Goal: Navigation & Orientation: Go to known website

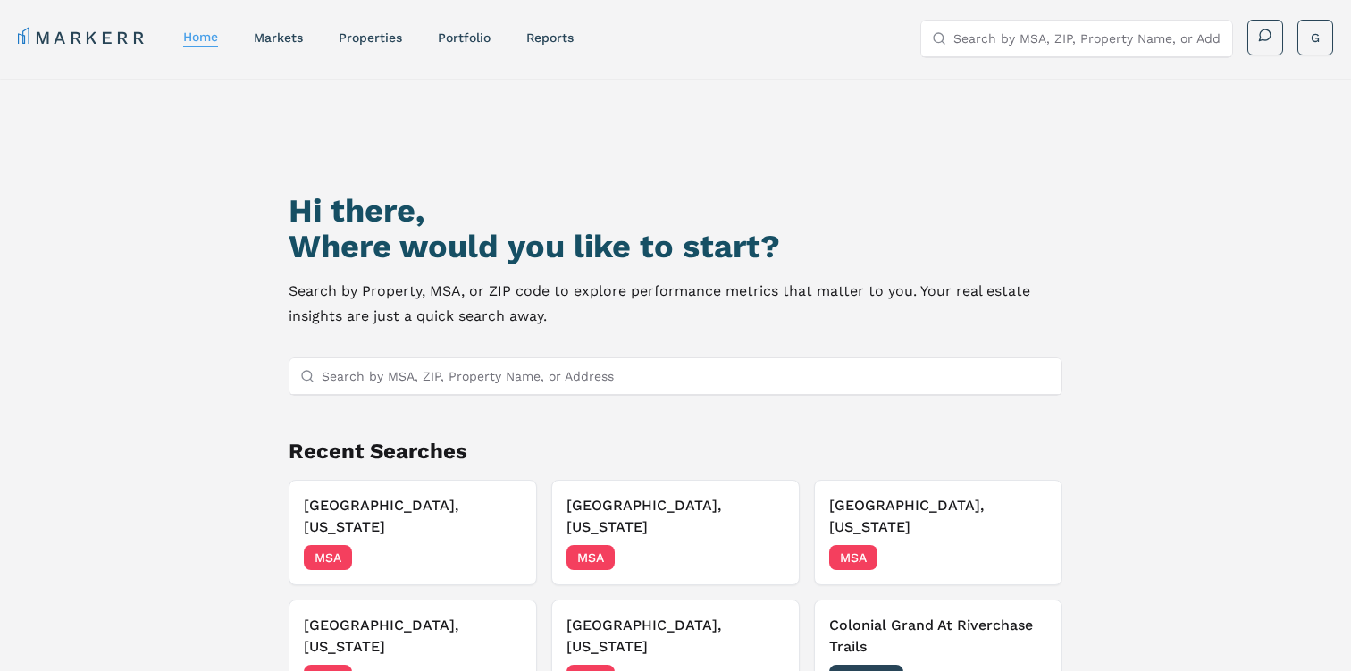
scroll to position [154, 0]
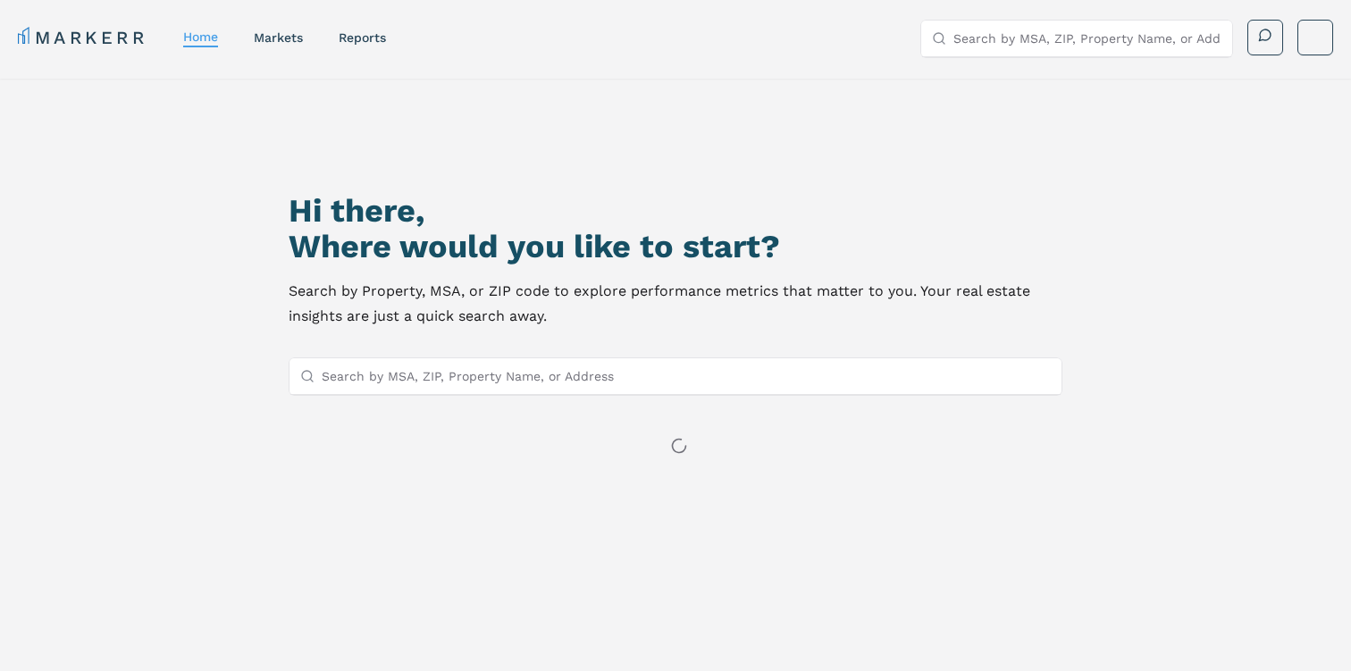
scroll to position [154, 0]
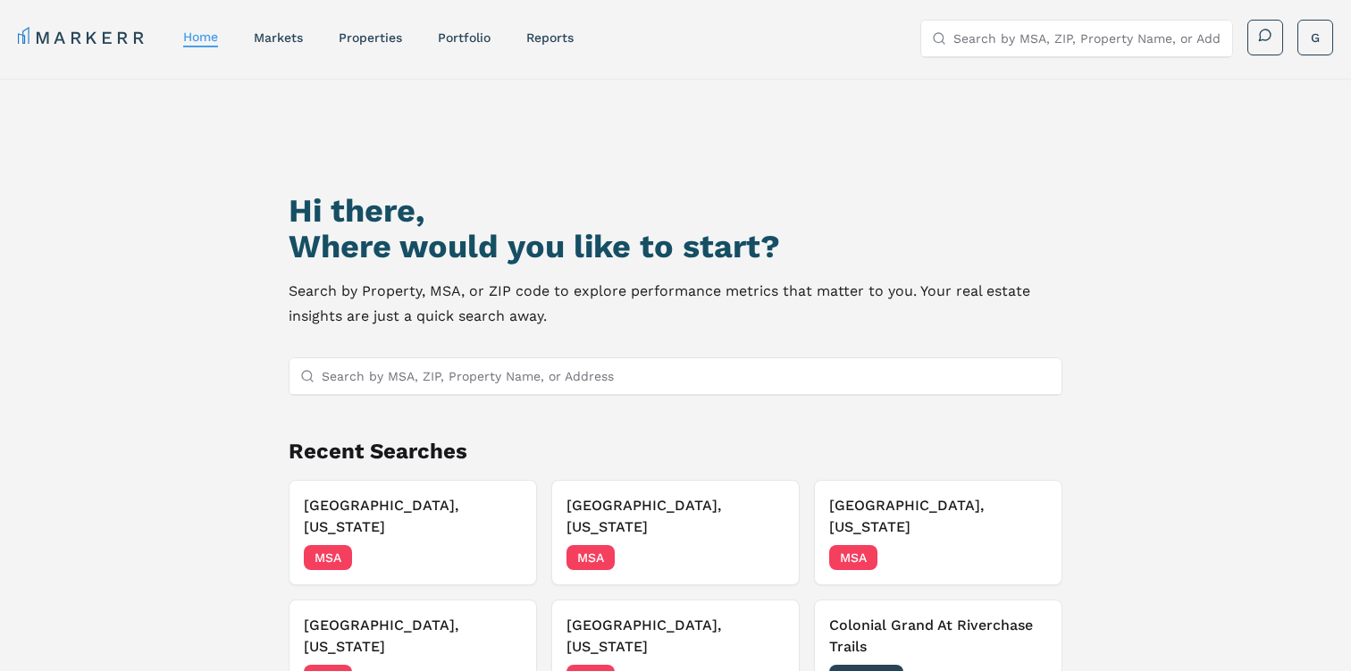
scroll to position [154, 0]
